Goal: Task Accomplishment & Management: Manage account settings

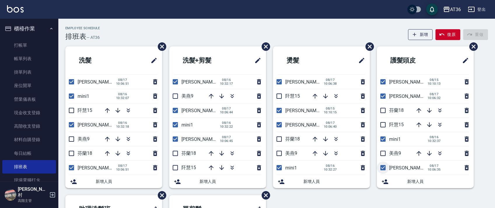
click at [382, 169] on input "checkbox" at bounding box center [383, 167] width 12 height 12
checkbox input "false"
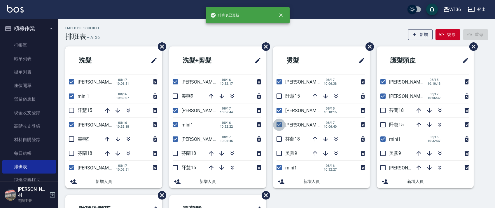
click at [279, 124] on input "checkbox" at bounding box center [279, 124] width 12 height 12
checkbox input "false"
click at [173, 140] on input "checkbox" at bounding box center [175, 139] width 12 height 12
checkbox input "false"
click at [71, 166] on input "checkbox" at bounding box center [71, 167] width 12 height 12
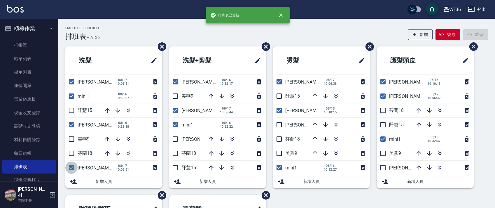
checkbox input "false"
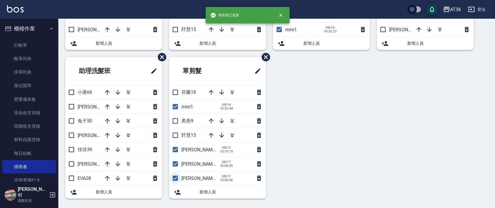
click at [172, 179] on input "checkbox" at bounding box center [175, 178] width 12 height 12
checkbox input "false"
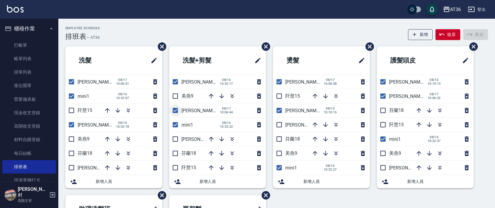
click at [175, 108] on input "checkbox" at bounding box center [175, 110] width 12 height 12
checkbox input "false"
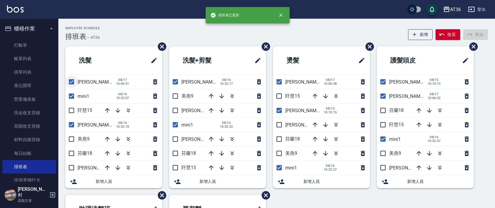
click at [69, 82] on input "checkbox" at bounding box center [71, 82] width 12 height 12
checkbox input "false"
click at [276, 84] on input "checkbox" at bounding box center [279, 82] width 12 height 12
checkbox input "false"
click at [383, 99] on input "checkbox" at bounding box center [383, 96] width 12 height 12
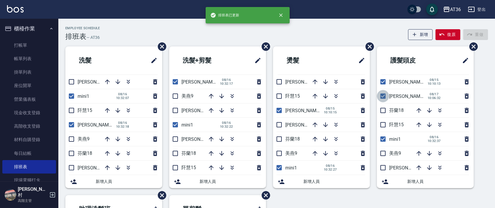
checkbox input "false"
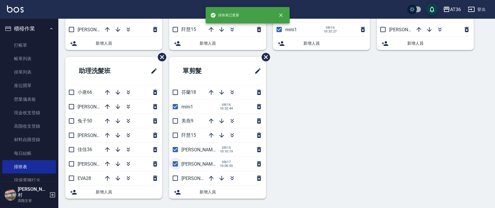
click at [176, 167] on input "checkbox" at bounding box center [175, 163] width 12 height 12
checkbox input "false"
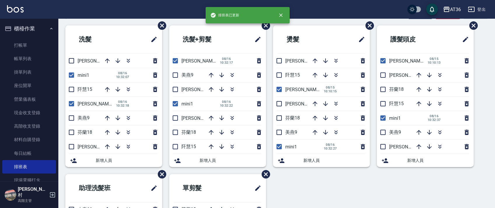
scroll to position [0, 0]
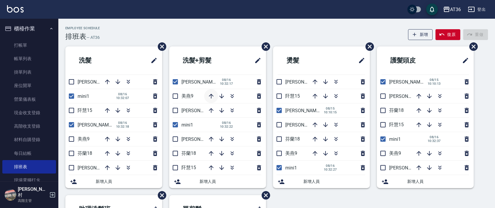
click at [210, 97] on icon "button" at bounding box center [211, 95] width 7 height 7
